Goal: Navigation & Orientation: Find specific page/section

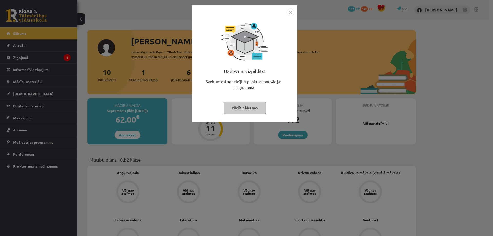
click at [290, 11] on img "Close" at bounding box center [291, 12] width 8 height 8
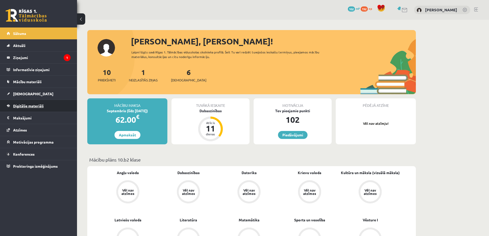
click at [21, 109] on link "Digitālie materiāli" at bounding box center [39, 106] width 64 height 12
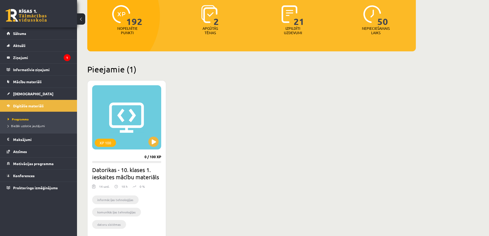
scroll to position [77, 0]
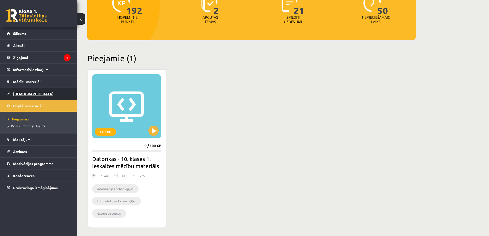
click at [36, 94] on link "[DEMOGRAPHIC_DATA]" at bounding box center [39, 94] width 64 height 12
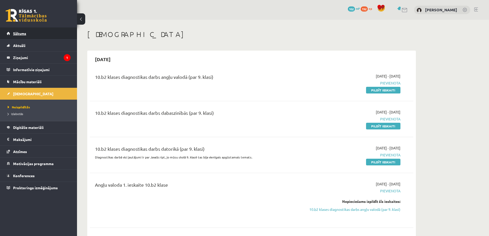
click at [15, 34] on span "Sākums" at bounding box center [19, 33] width 13 height 5
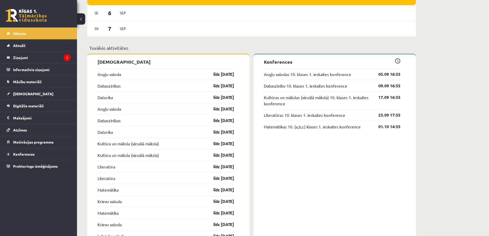
scroll to position [385, 0]
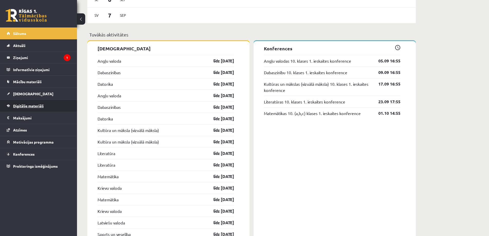
click at [27, 108] on link "Digitālie materiāli" at bounding box center [39, 106] width 64 height 12
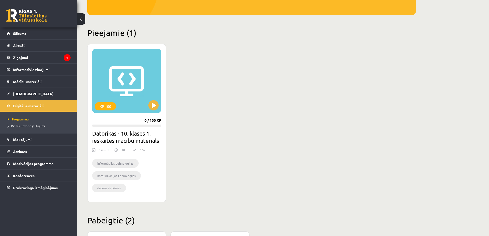
scroll to position [103, 0]
